Goal: Register for event/course

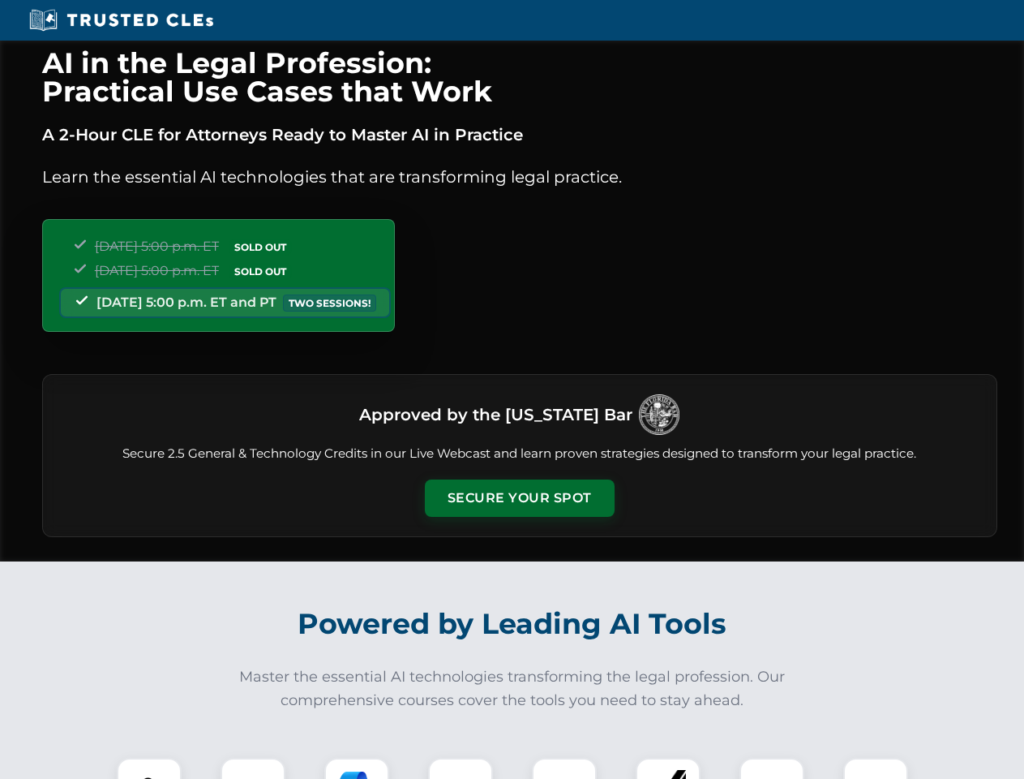
click at [519, 498] on button "Secure Your Spot" at bounding box center [520, 497] width 190 height 37
click at [149, 768] on img at bounding box center [149, 790] width 47 height 47
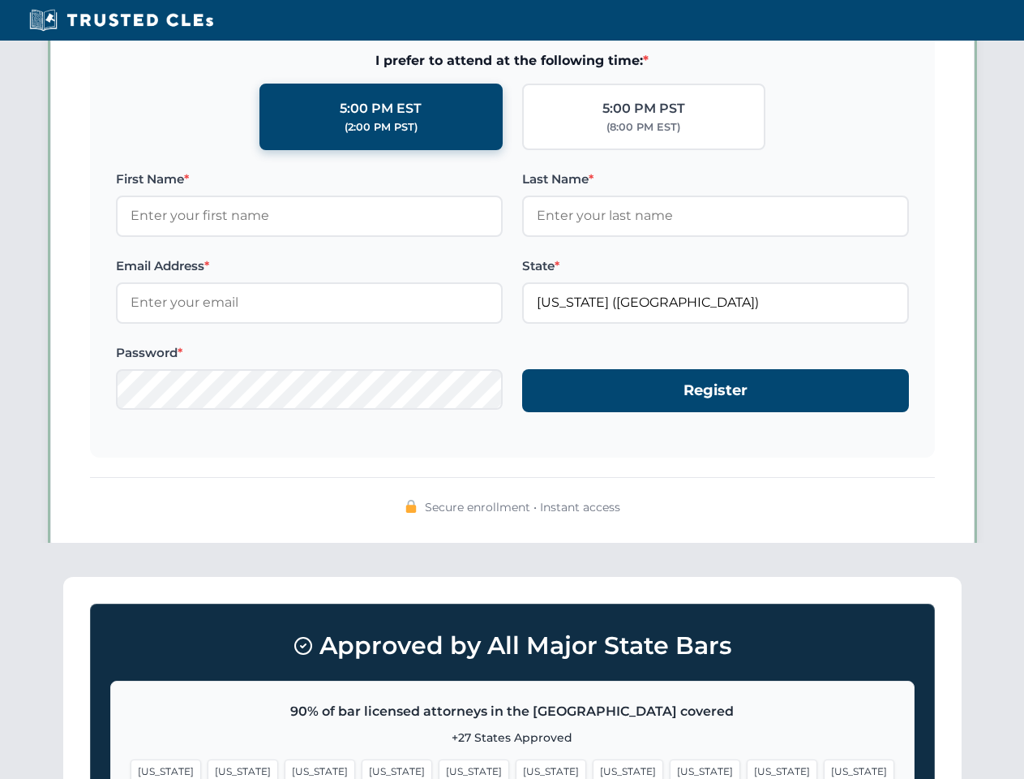
click at [593, 768] on span "[US_STATE]" at bounding box center [628, 771] width 71 height 24
click at [747, 768] on span "[US_STATE]" at bounding box center [782, 771] width 71 height 24
